Goal: Task Accomplishment & Management: Use online tool/utility

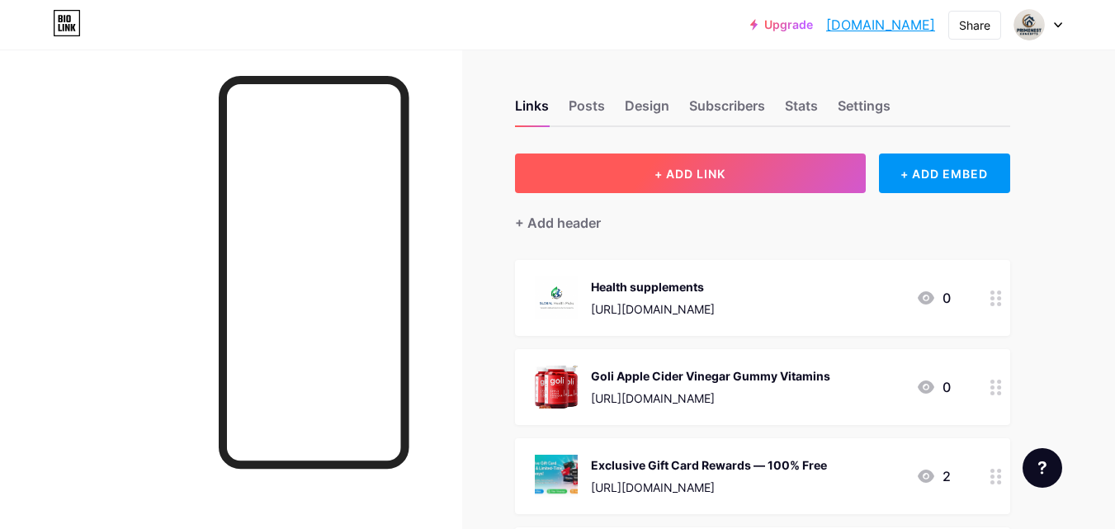
click at [734, 173] on button "+ ADD LINK" at bounding box center [690, 174] width 351 height 40
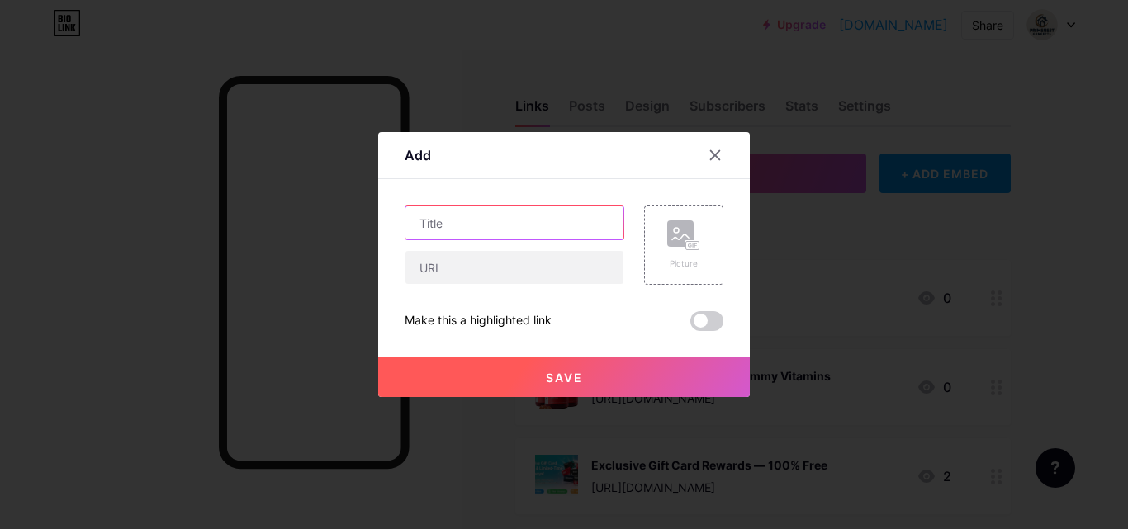
click at [535, 236] on input "text" at bounding box center [514, 222] width 218 height 33
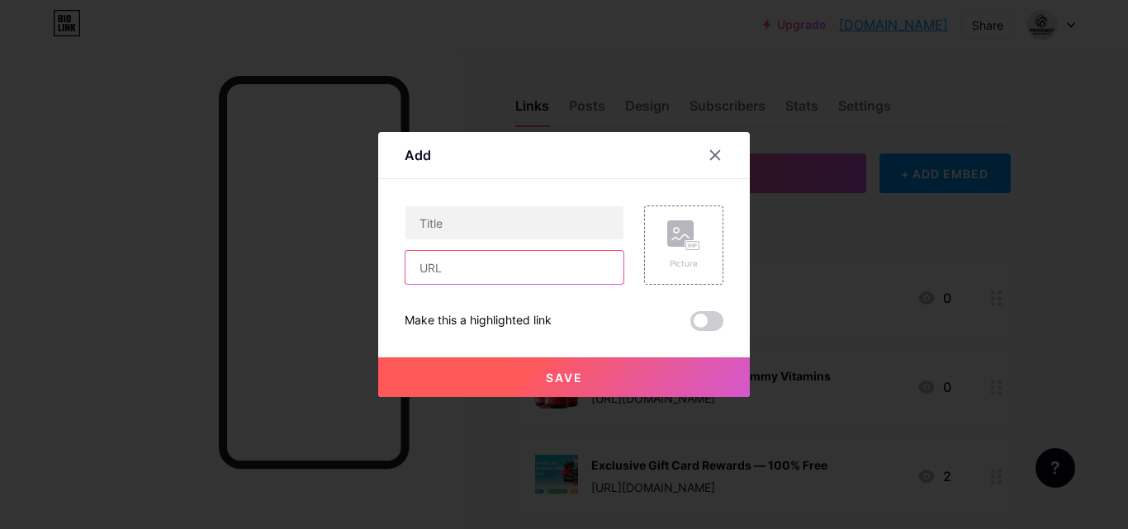
click at [469, 279] on input "text" at bounding box center [514, 267] width 218 height 33
paste input "[URL][DOMAIN_NAME]"
type input "[URL][DOMAIN_NAME]"
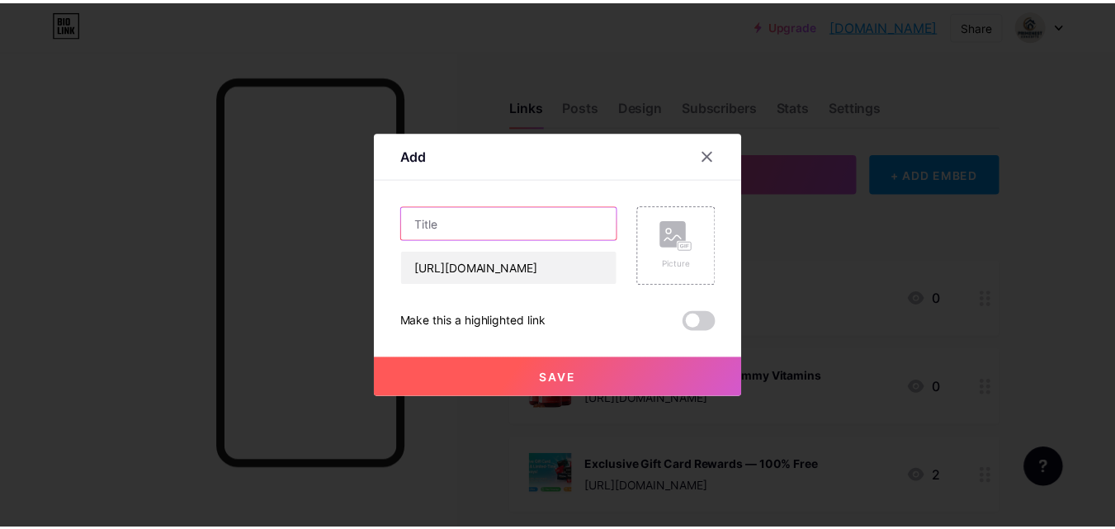
scroll to position [0, 0]
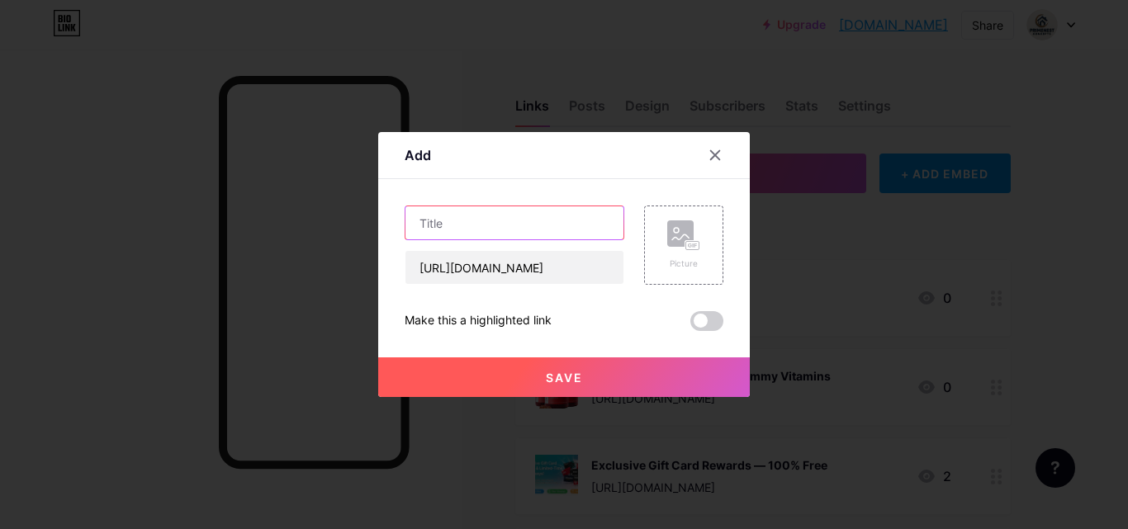
click at [491, 218] on input "text" at bounding box center [514, 222] width 218 height 33
type input "h"
type input "Health supplements"
click at [698, 242] on rect at bounding box center [692, 246] width 13 height 8
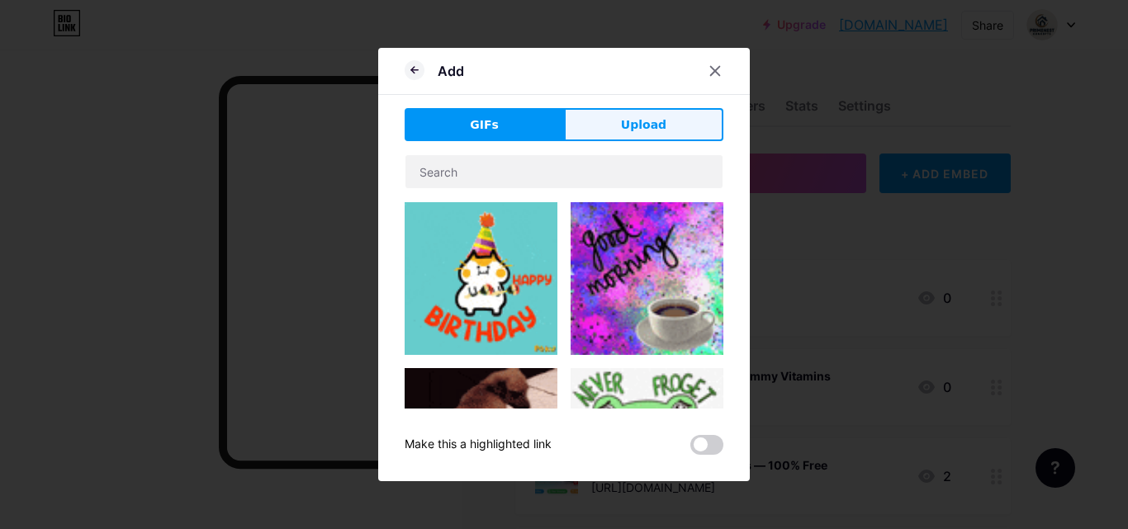
click at [636, 116] on span "Upload" at bounding box center [643, 124] width 45 height 17
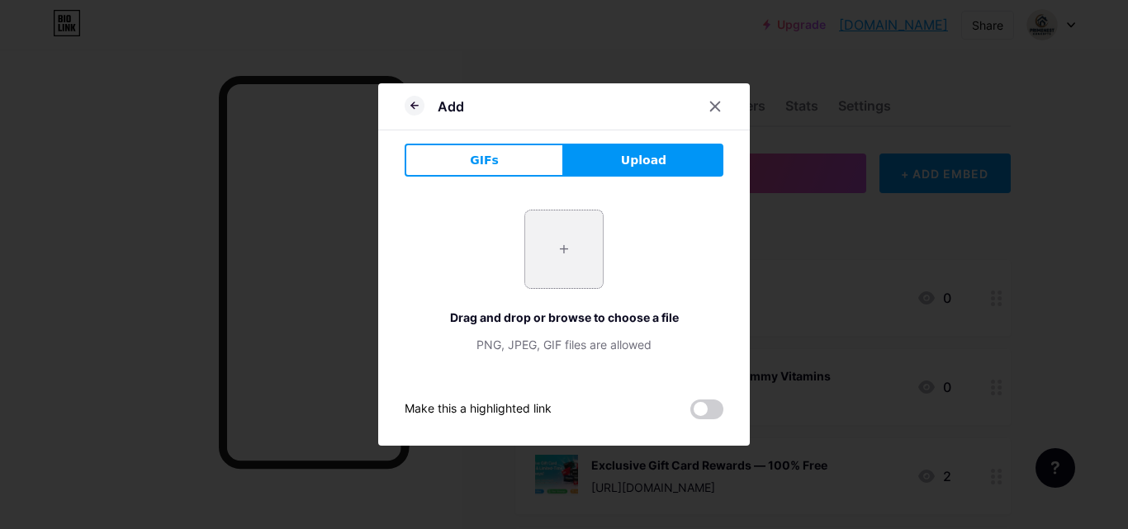
click at [571, 245] on input "file" at bounding box center [564, 250] width 78 height 78
type input "C:\fakepath\logo.602Z.png"
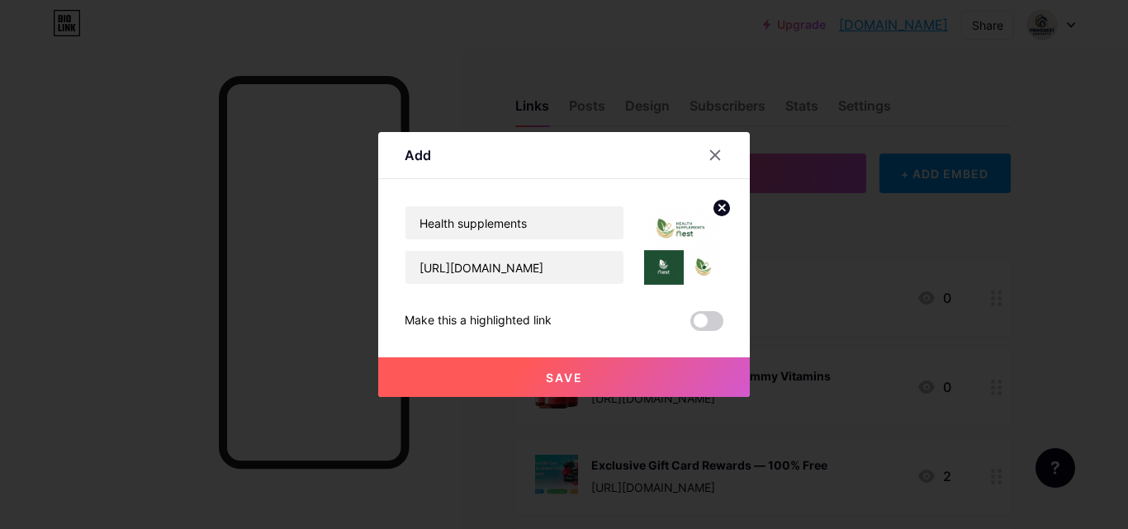
click at [584, 372] on button "Save" at bounding box center [564, 377] width 372 height 40
